Goal: Use online tool/utility: Utilize a website feature to perform a specific function

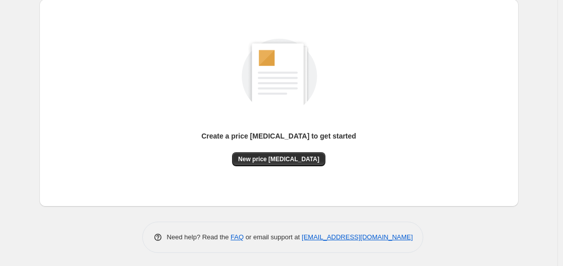
scroll to position [111, 0]
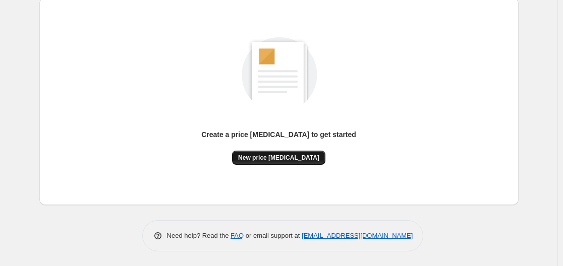
click at [295, 159] on span "New price change job" at bounding box center [278, 158] width 81 height 8
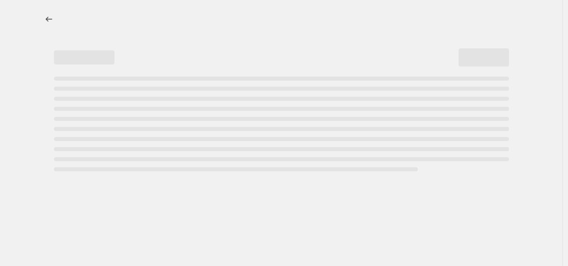
select select "percentage"
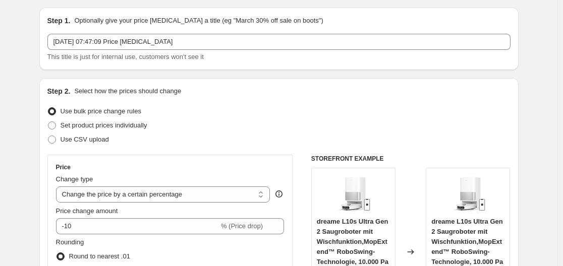
scroll to position [151, 0]
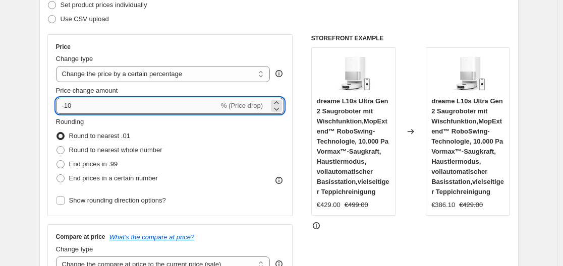
click at [168, 110] on input "-10" at bounding box center [137, 106] width 163 height 16
type input "-1"
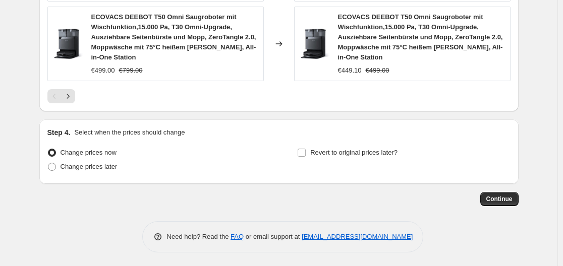
scroll to position [910, 0]
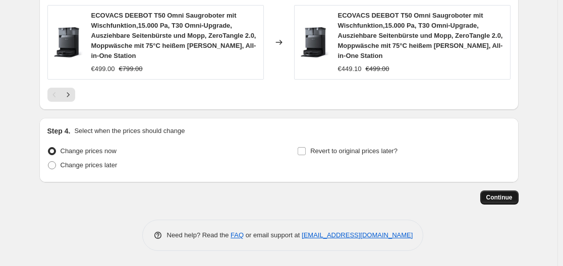
type input "-35"
click at [501, 195] on span "Continue" at bounding box center [499, 198] width 26 height 8
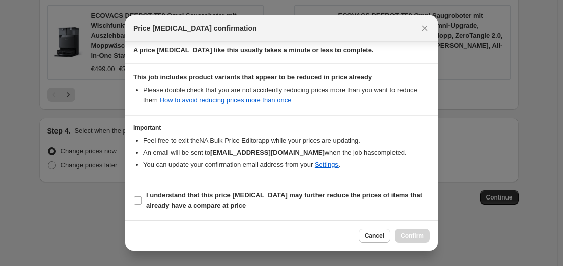
scroll to position [158, 0]
click at [134, 196] on input "I understand that this price change job may further reduce the prices of items …" at bounding box center [138, 200] width 8 height 8
checkbox input "true"
click at [401, 232] on span "Confirm" at bounding box center [411, 236] width 23 height 8
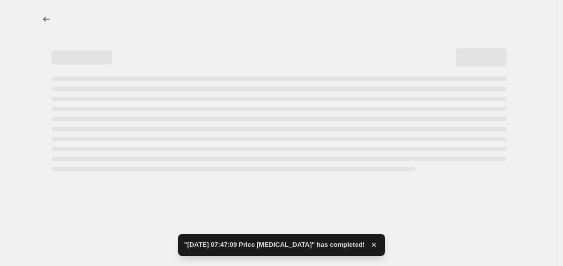
select select "percentage"
